Goal: Transaction & Acquisition: Purchase product/service

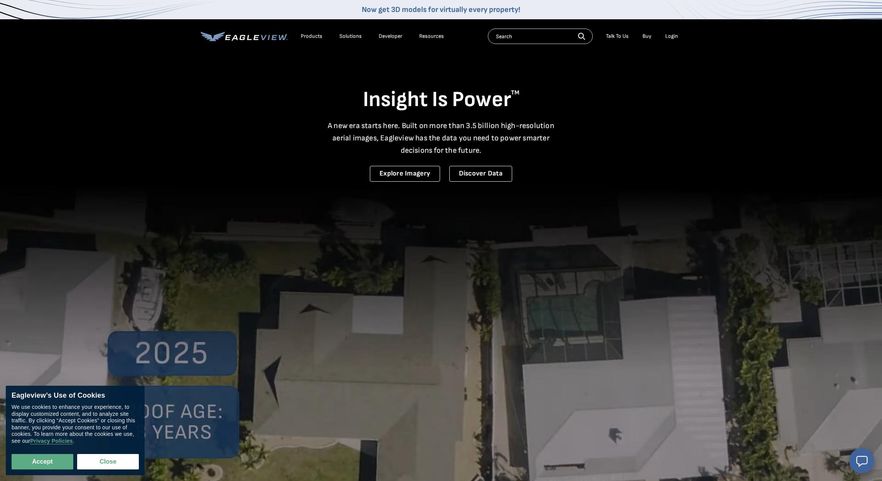
click at [670, 35] on div "Login" at bounding box center [671, 36] width 13 height 7
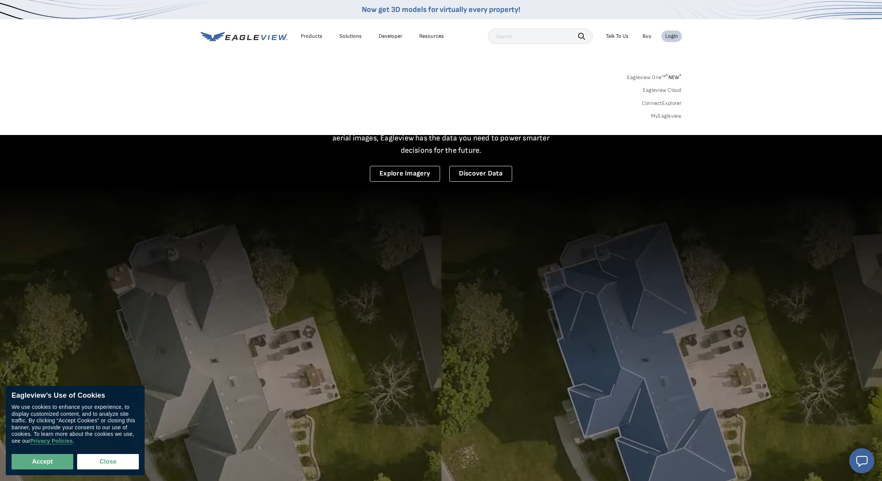
click at [678, 36] on div "Login" at bounding box center [671, 36] width 13 height 7
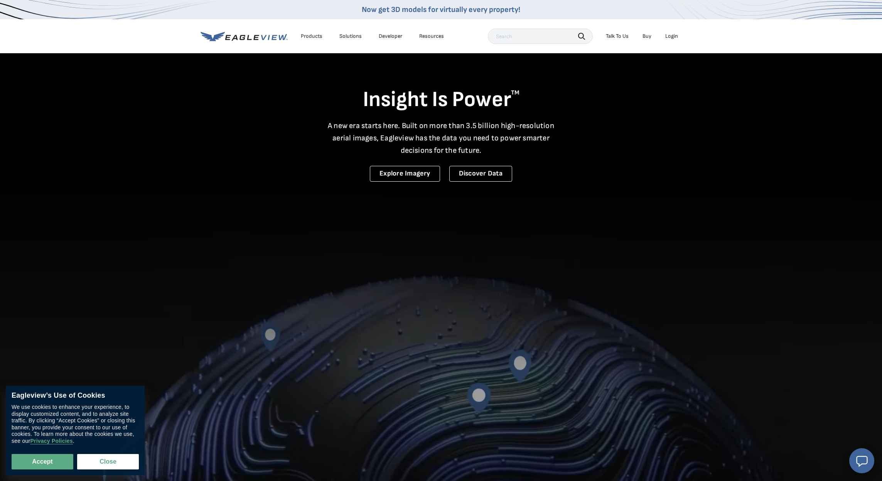
click at [671, 34] on div "Login" at bounding box center [671, 36] width 13 height 7
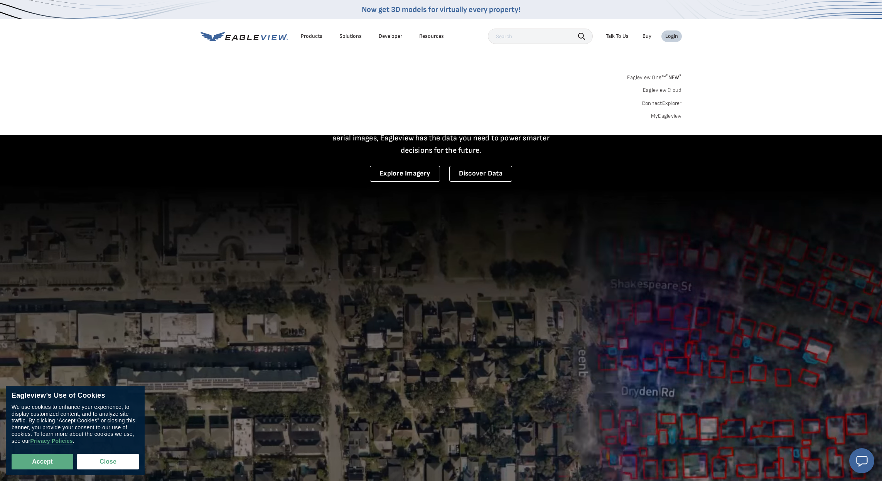
click at [668, 113] on link "MyEagleview" at bounding box center [666, 116] width 31 height 7
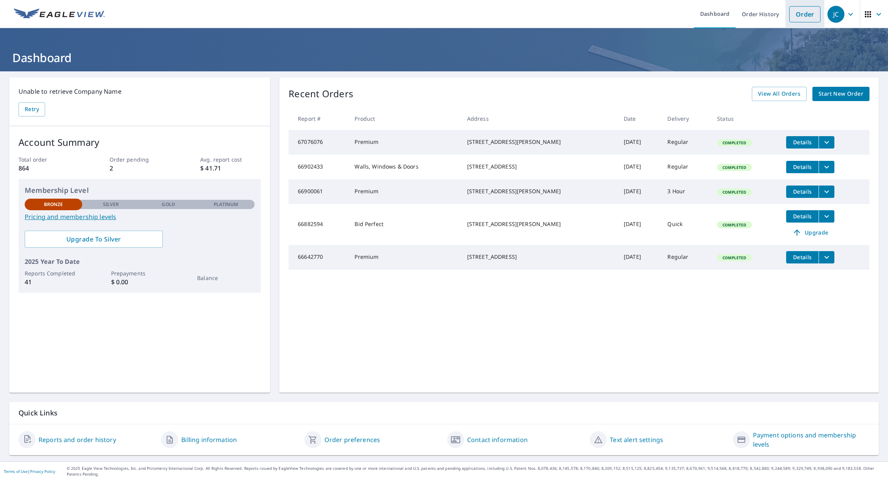
click at [797, 13] on link "Order" at bounding box center [804, 14] width 31 height 16
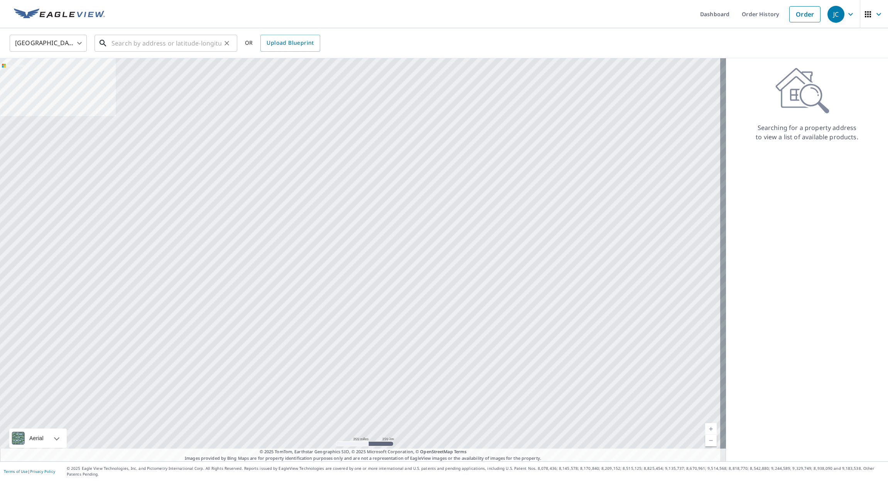
click at [157, 43] on input "text" at bounding box center [166, 43] width 110 height 22
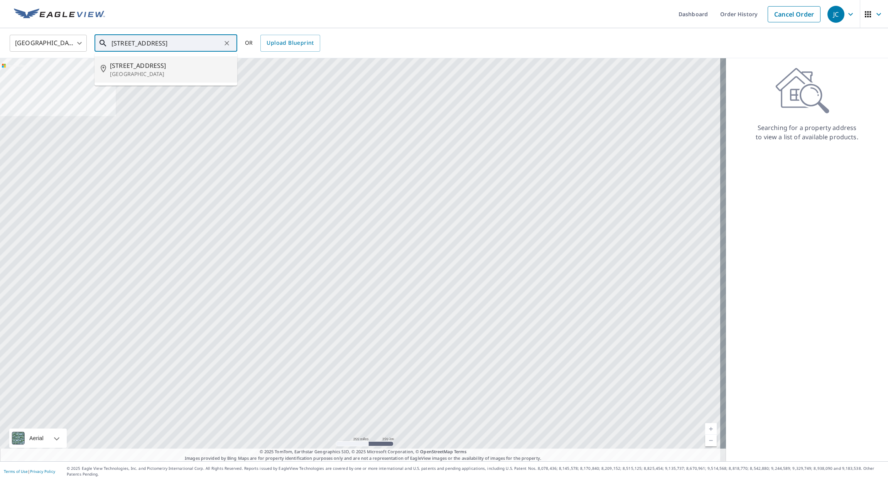
click at [134, 66] on span "[STREET_ADDRESS]" at bounding box center [170, 65] width 121 height 9
type input "[STREET_ADDRESS]"
